Goal: Obtain resource: Download file/media

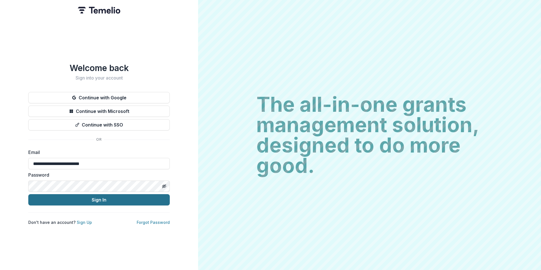
click at [95, 196] on button "Sign In" at bounding box center [99, 199] width 142 height 11
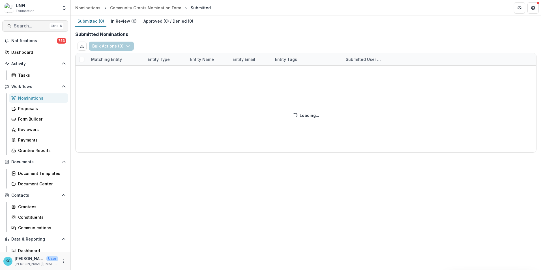
click at [24, 26] on span "Search..." at bounding box center [30, 25] width 33 height 5
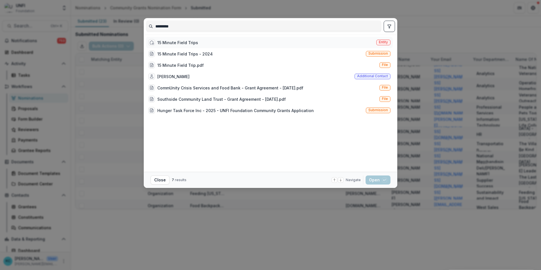
type input "*********"
click at [203, 43] on div "15 Minute Field Trips Entity" at bounding box center [269, 42] width 247 height 11
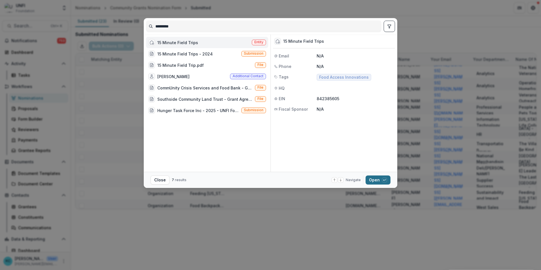
click at [371, 179] on button "Open with enter key" at bounding box center [378, 179] width 25 height 9
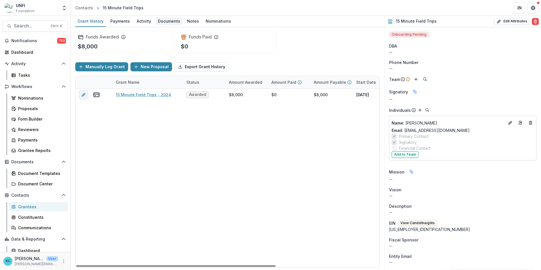
click at [168, 20] on div "Documents" at bounding box center [169, 21] width 27 height 8
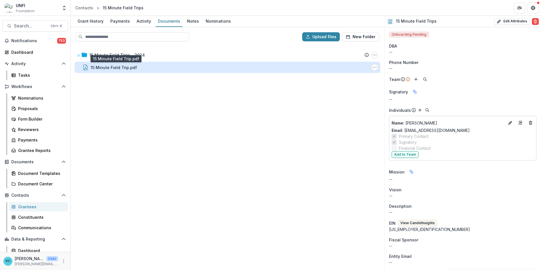
click at [119, 66] on div "15 Minute Field Trip.pdf" at bounding box center [114, 68] width 46 height 6
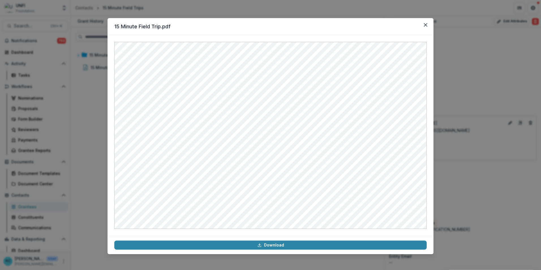
drag, startPoint x: 426, startPoint y: 25, endPoint x: 298, endPoint y: 23, distance: 128.8
click at [425, 25] on icon "Close" at bounding box center [425, 24] width 3 height 3
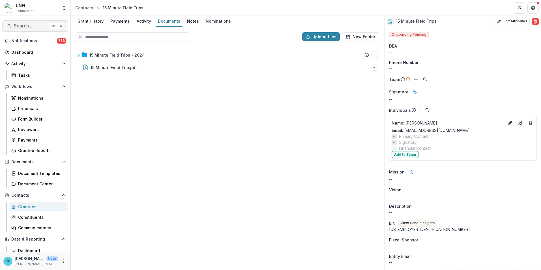
click at [18, 24] on span "Search..." at bounding box center [30, 25] width 33 height 5
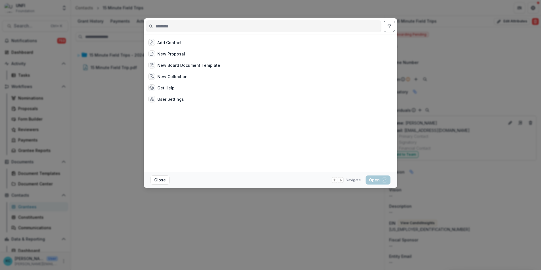
click at [174, 23] on input at bounding box center [263, 26] width 235 height 9
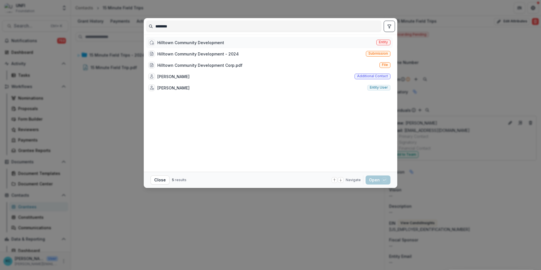
type input "********"
click at [156, 42] on div "Hilltown Community Development" at bounding box center [186, 42] width 76 height 7
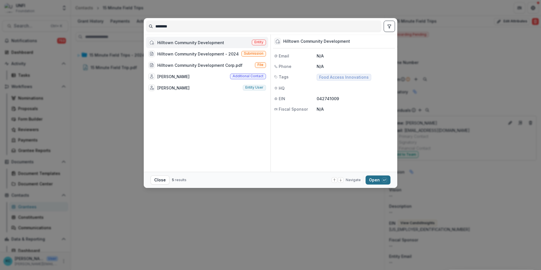
click at [374, 181] on button "Open with enter key" at bounding box center [378, 179] width 25 height 9
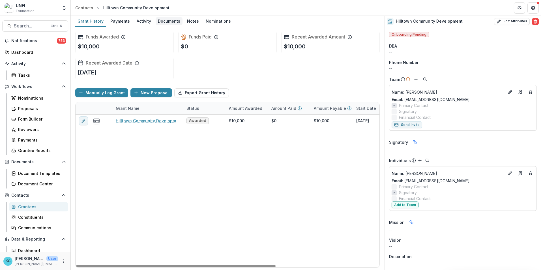
click at [165, 24] on div "Documents" at bounding box center [169, 21] width 27 height 8
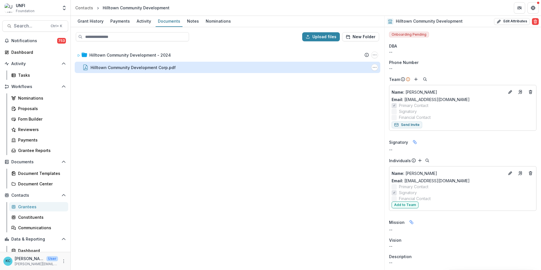
click at [170, 67] on div "Hilltown Community Development Corp.pdf" at bounding box center [133, 68] width 85 height 6
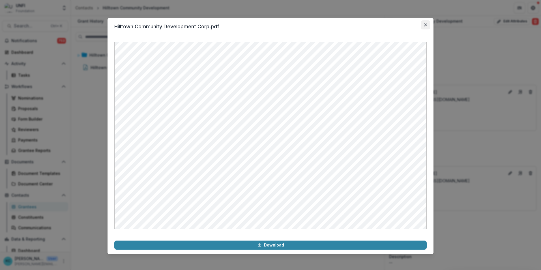
click at [424, 27] on button "Close" at bounding box center [425, 24] width 9 height 9
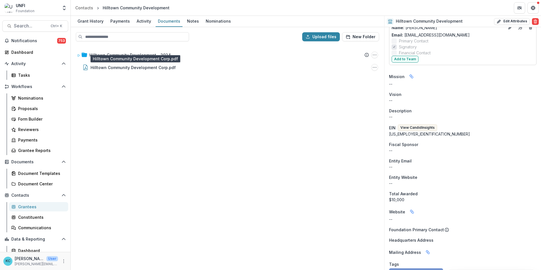
scroll to position [34, 0]
